Goal: Information Seeking & Learning: Compare options

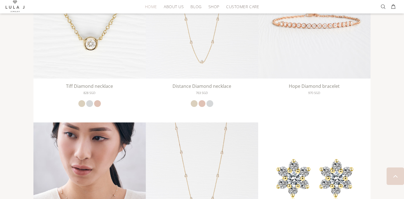
scroll to position [895, 0]
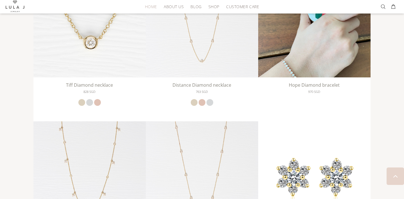
click at [307, 65] on img at bounding box center [314, 40] width 112 height 150
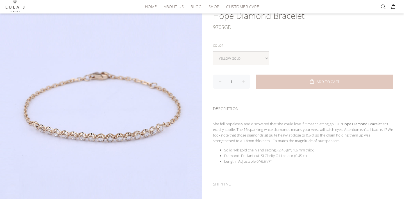
scroll to position [59, 0]
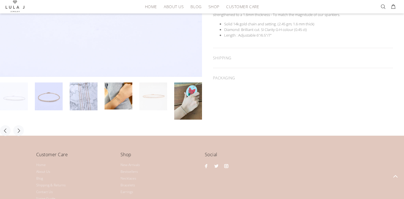
scroll to position [185, 0]
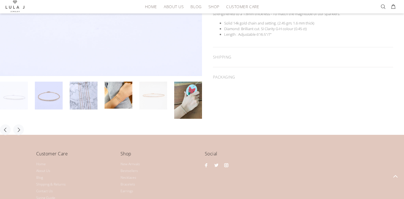
click at [150, 103] on link at bounding box center [153, 95] width 28 height 28
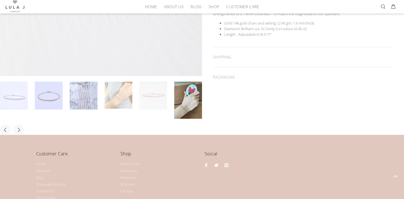
click at [121, 102] on link at bounding box center [119, 94] width 28 height 27
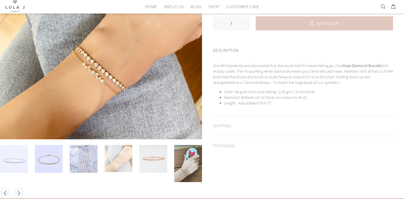
scroll to position [115, 0]
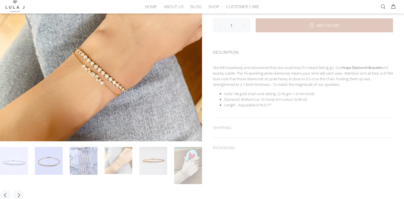
click at [188, 170] on link at bounding box center [188, 165] width 28 height 37
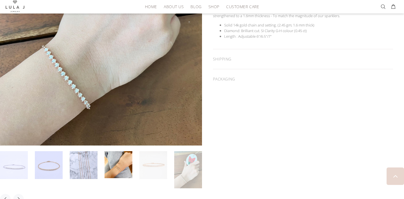
scroll to position [183, 0]
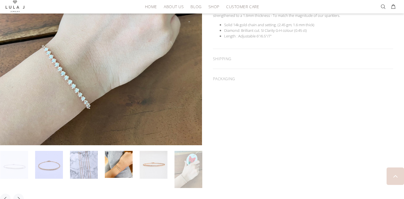
click at [18, 162] on link at bounding box center [14, 165] width 28 height 28
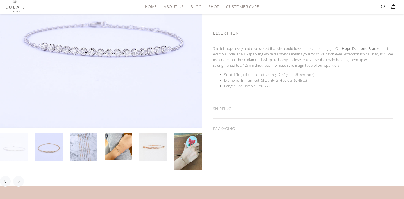
scroll to position [133, 0]
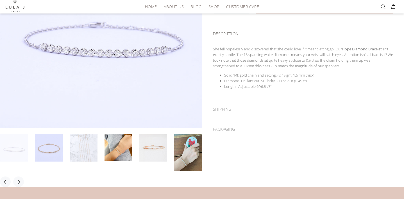
click at [81, 148] on link at bounding box center [84, 147] width 28 height 28
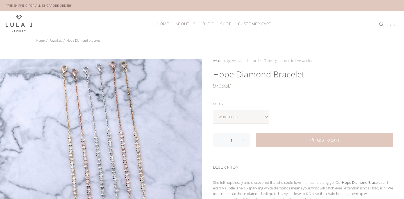
scroll to position [0, 0]
click at [165, 23] on span "HOME" at bounding box center [163, 24] width 12 height 4
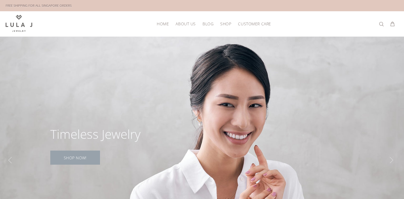
click at [80, 157] on link "SHOP NOW!" at bounding box center [75, 157] width 50 height 14
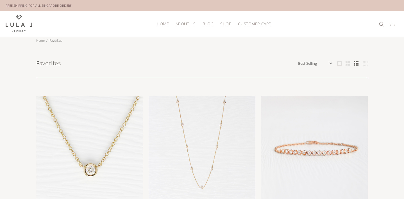
click at [160, 24] on span "HOME" at bounding box center [163, 24] width 12 height 4
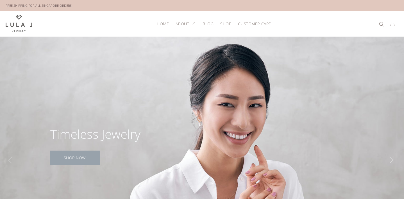
click at [78, 154] on link "SHOP NOW!" at bounding box center [75, 157] width 50 height 14
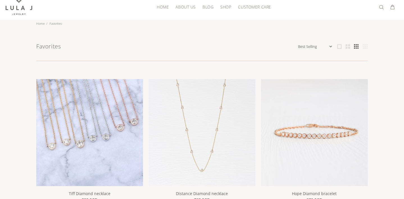
scroll to position [19, 0]
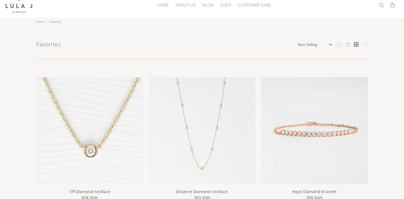
select select "price-ascending"
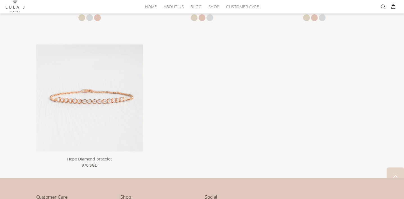
scroll to position [382, 0]
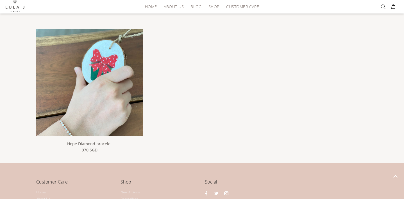
click at [115, 92] on img at bounding box center [89, 100] width 107 height 142
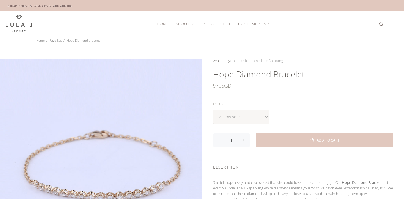
click at [229, 60] on span "Availability:" at bounding box center [222, 60] width 18 height 5
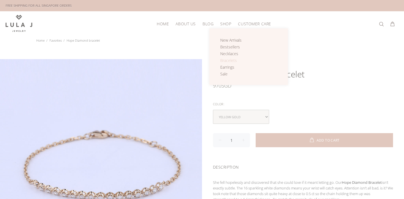
click at [231, 60] on span "Bracelets" at bounding box center [228, 60] width 17 height 5
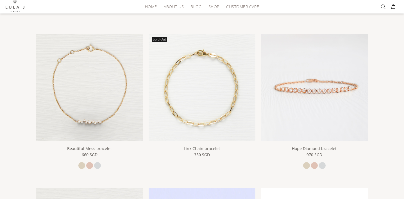
scroll to position [62, 0]
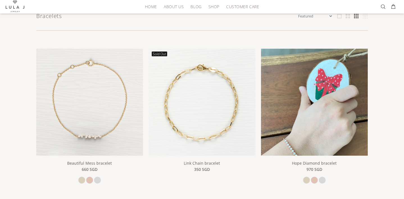
click at [289, 110] on img at bounding box center [314, 120] width 107 height 142
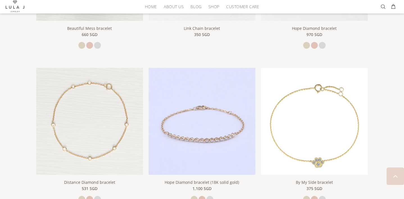
scroll to position [201, 0]
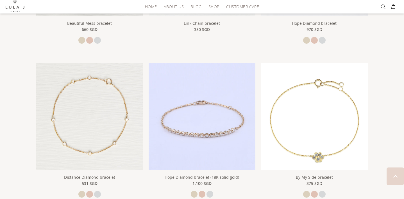
click at [190, 139] on img at bounding box center [202, 116] width 107 height 107
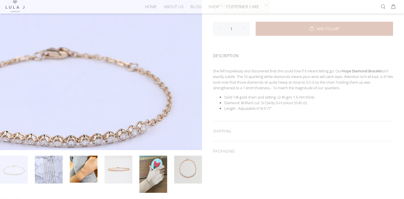
scroll to position [120, 0]
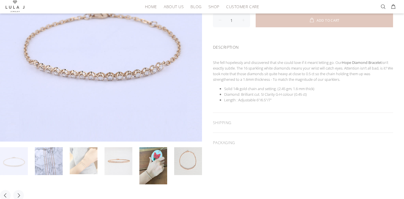
click at [92, 161] on link at bounding box center [84, 160] width 28 height 27
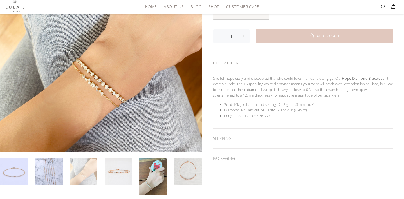
scroll to position [102, 0]
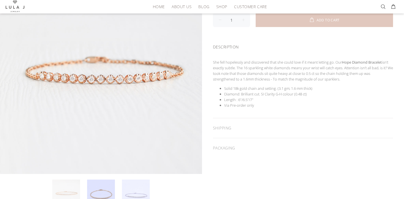
scroll to position [92, 0]
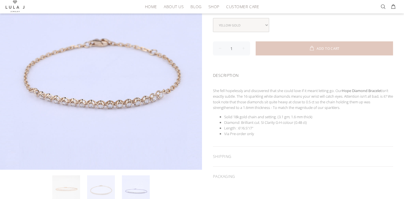
click at [69, 188] on link at bounding box center [66, 189] width 28 height 28
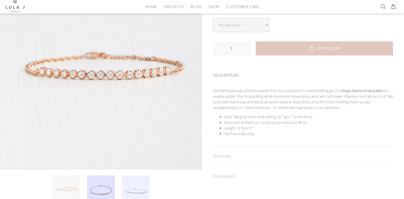
click at [86, 188] on li at bounding box center [69, 189] width 35 height 28
click at [134, 183] on link at bounding box center [136, 189] width 28 height 28
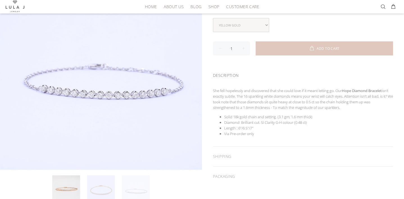
click at [97, 185] on link at bounding box center [101, 189] width 28 height 28
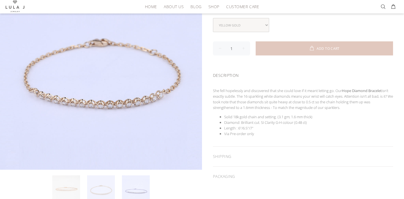
click at [63, 183] on link at bounding box center [66, 189] width 28 height 28
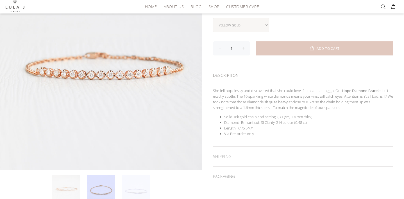
click at [133, 182] on link at bounding box center [136, 189] width 28 height 28
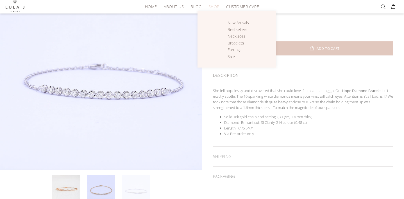
click at [214, 7] on span "SHOP" at bounding box center [213, 6] width 11 height 4
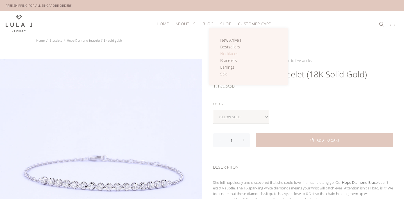
click at [225, 53] on span "Necklaces" at bounding box center [229, 53] width 18 height 5
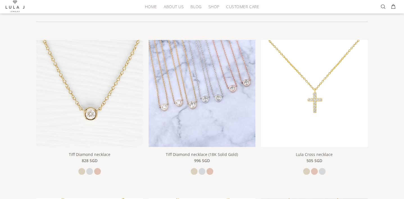
scroll to position [81, 0]
click at [193, 113] on img at bounding box center [202, 93] width 107 height 107
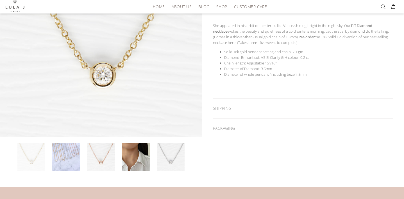
scroll to position [124, 0]
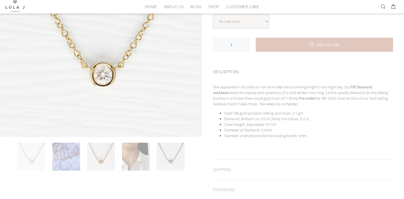
click at [132, 159] on link at bounding box center [136, 156] width 28 height 28
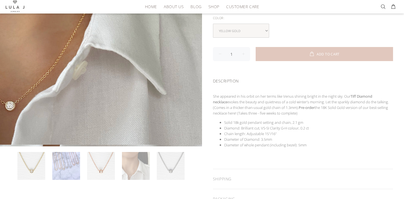
scroll to position [118, 0]
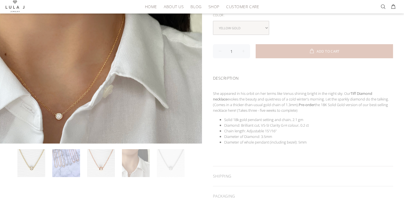
click at [179, 166] on link at bounding box center [171, 163] width 28 height 28
